Goal: Information Seeking & Learning: Learn about a topic

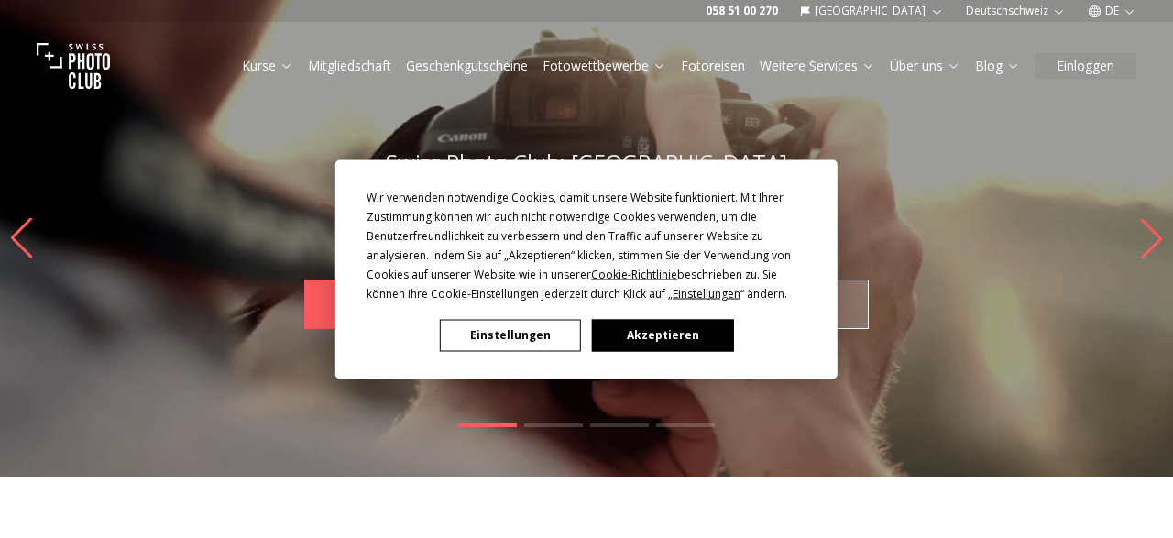
click at [656, 327] on button "Akzeptieren" at bounding box center [662, 335] width 141 height 32
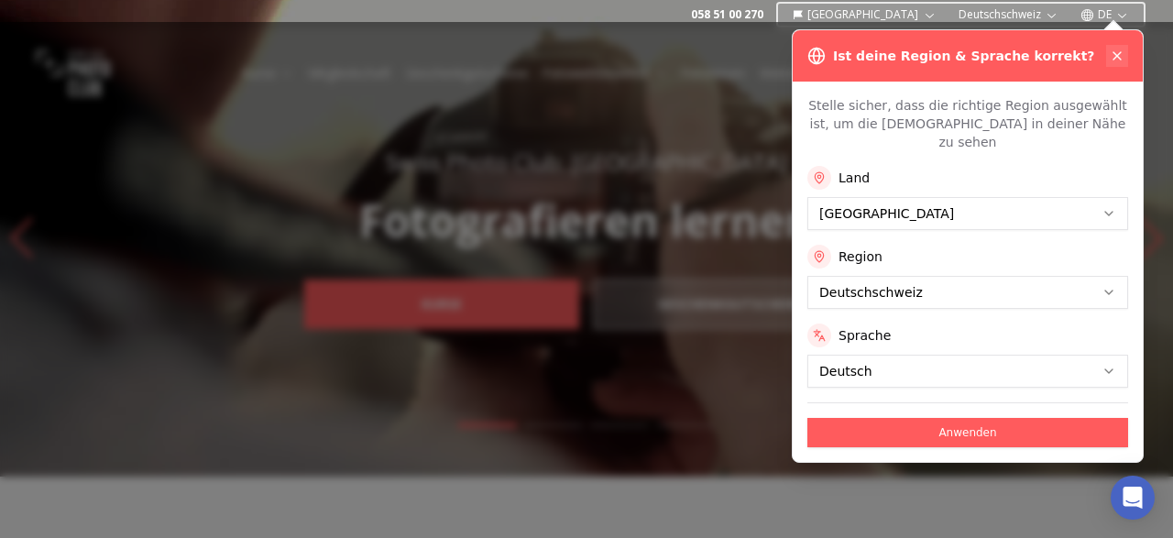
click at [1118, 51] on icon at bounding box center [1117, 56] width 15 height 15
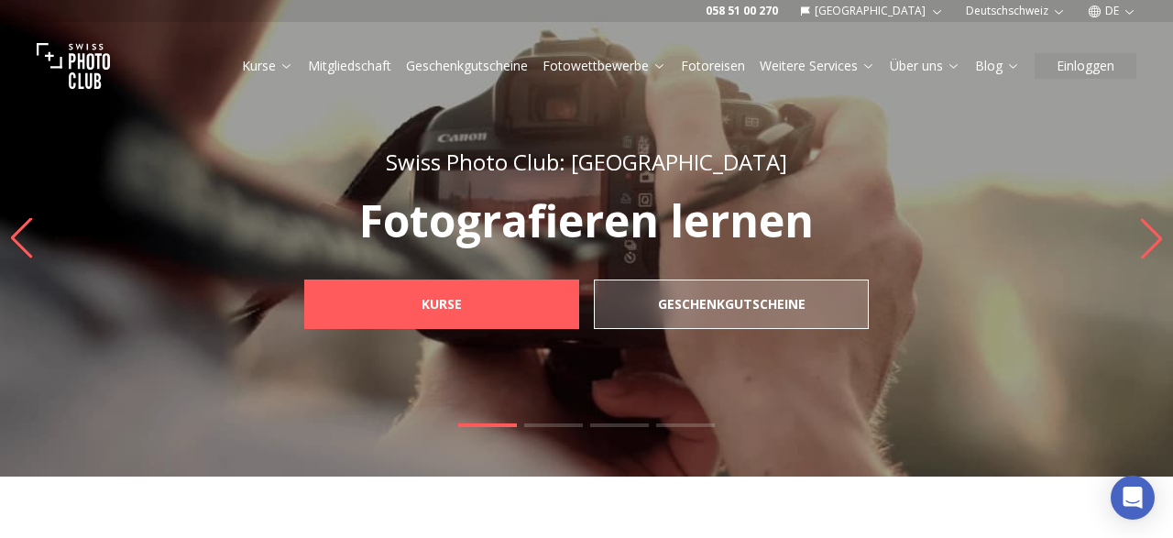
click at [632, 61] on link "Fotowettbewerbe" at bounding box center [605, 66] width 124 height 18
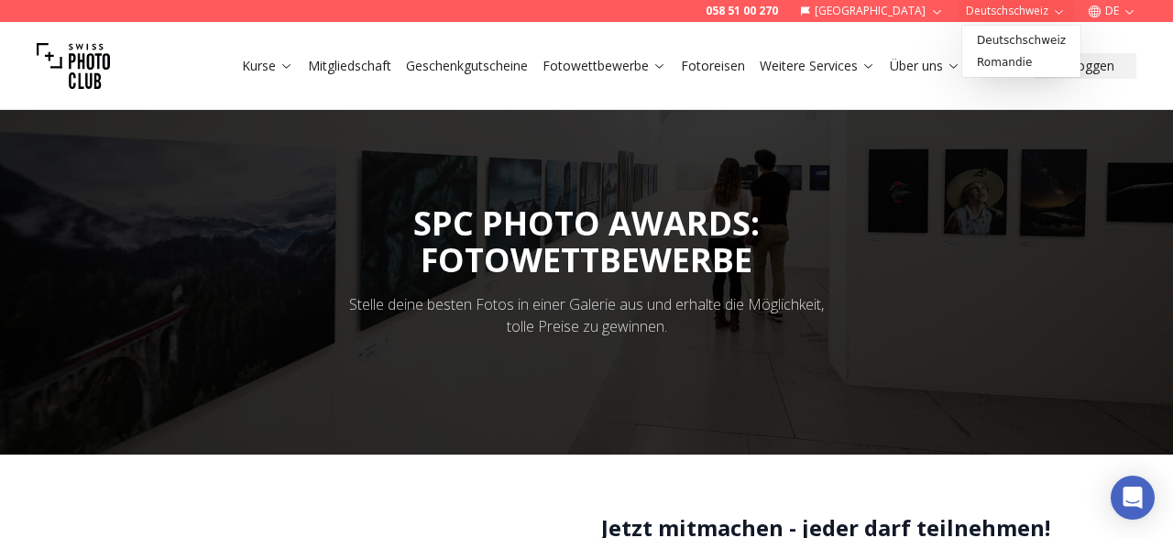
click at [971, 17] on button "Deutschschweiz" at bounding box center [1016, 11] width 115 height 22
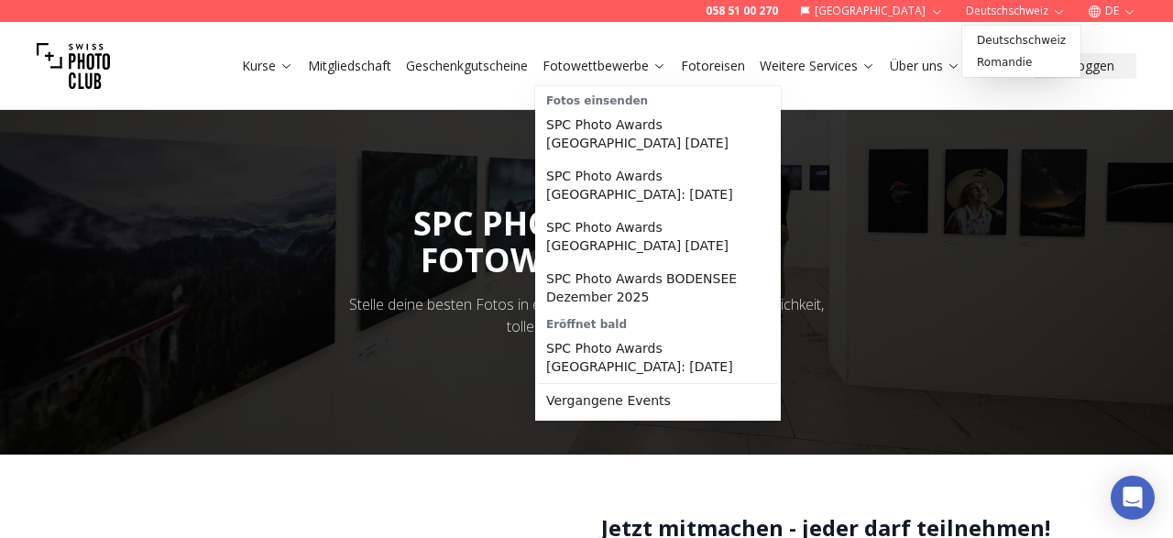
click at [572, 65] on link "Fotowettbewerbe" at bounding box center [605, 66] width 124 height 18
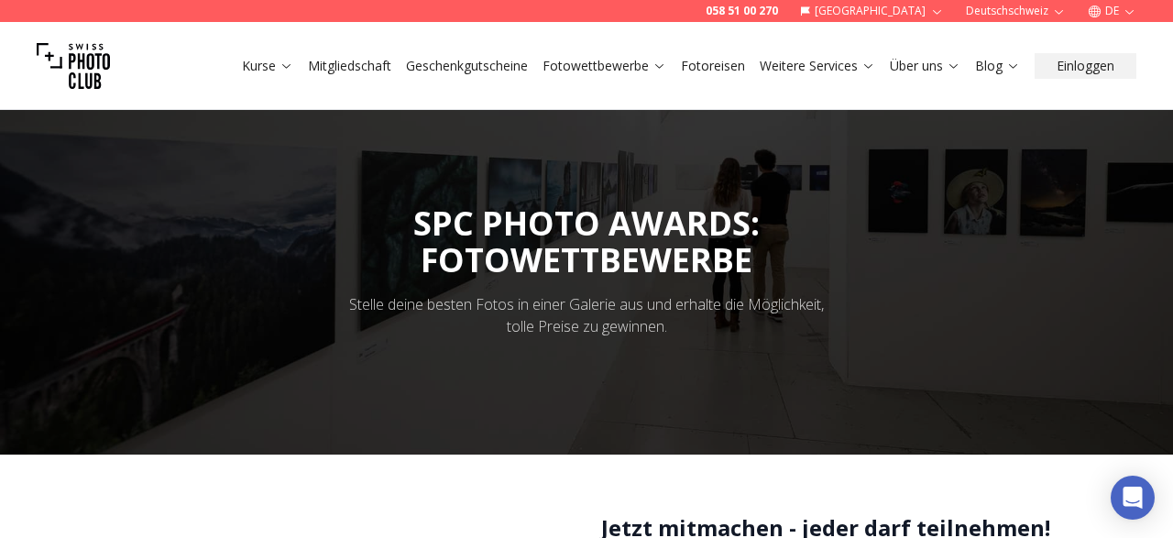
click at [572, 65] on link "Fotowettbewerbe" at bounding box center [605, 66] width 124 height 18
click at [578, 67] on link "Fotowettbewerbe" at bounding box center [605, 66] width 124 height 18
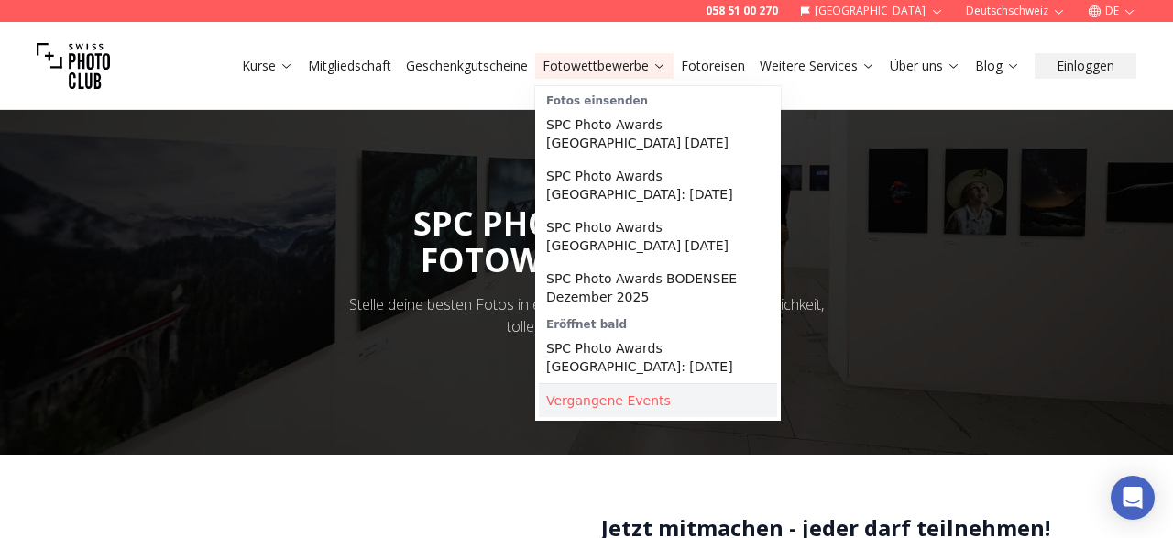
click at [655, 384] on link "Vergangene Events" at bounding box center [658, 400] width 238 height 33
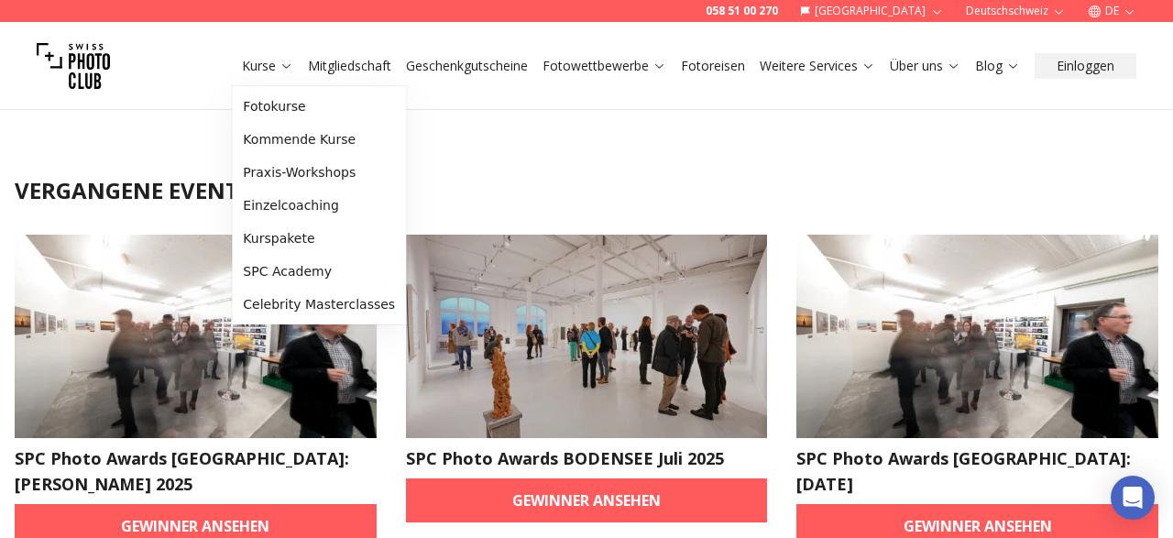
click at [277, 71] on link "Kurse" at bounding box center [267, 66] width 51 height 18
